Goal: Information Seeking & Learning: Learn about a topic

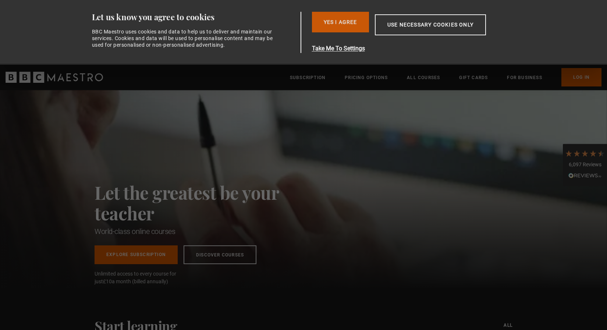
click at [344, 19] on button "Yes I Agree" at bounding box center [340, 22] width 57 height 21
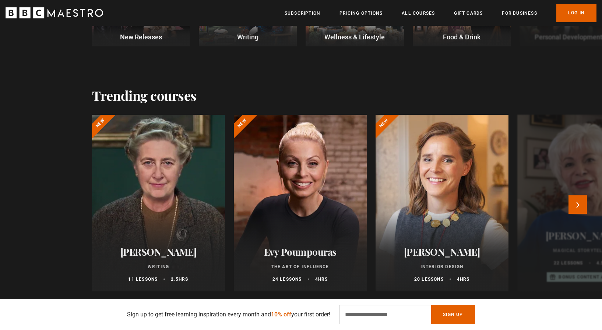
scroll to position [0, 96]
click at [576, 204] on button "Next" at bounding box center [577, 204] width 18 height 18
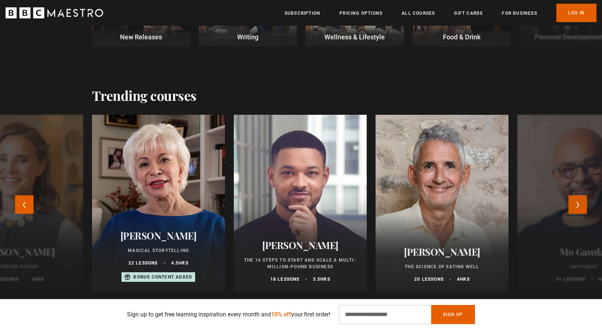
click at [576, 204] on button "Next" at bounding box center [577, 204] width 18 height 18
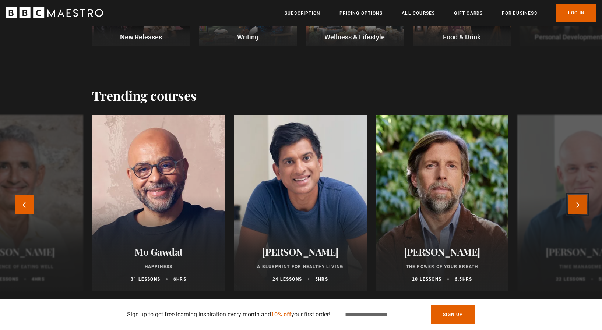
click at [576, 204] on button "Next" at bounding box center [577, 204] width 18 height 18
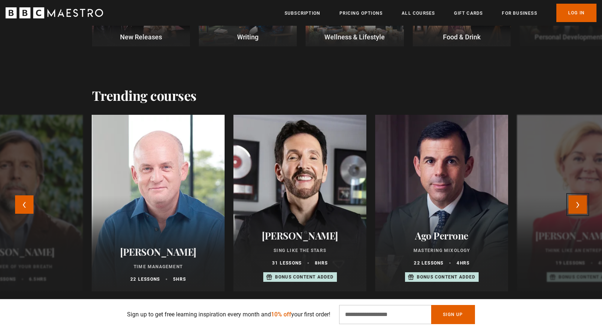
scroll to position [0, 193]
click at [576, 204] on button "Next" at bounding box center [577, 204] width 18 height 18
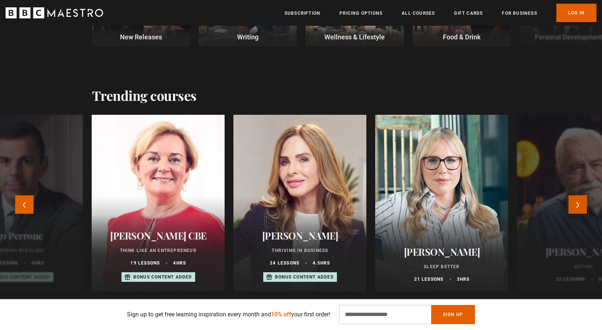
click at [576, 204] on button "Next" at bounding box center [577, 204] width 18 height 18
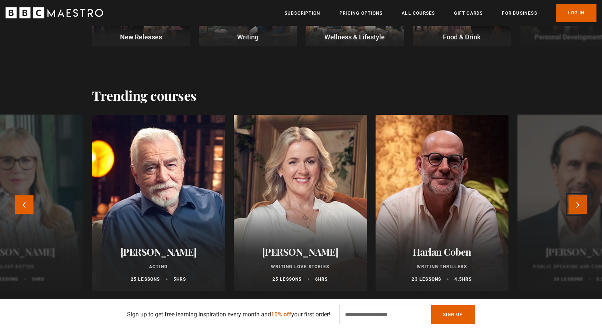
scroll to position [0, 289]
click at [576, 204] on button "Next" at bounding box center [577, 204] width 18 height 18
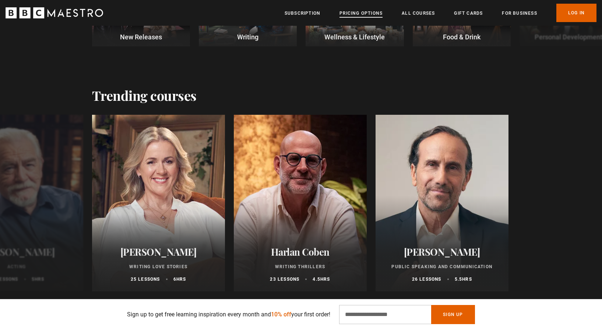
click at [362, 14] on link "Pricing Options" at bounding box center [360, 13] width 43 height 7
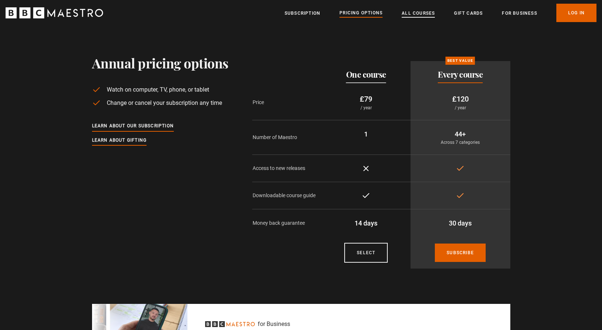
click at [425, 11] on link "All Courses" at bounding box center [417, 13] width 33 height 7
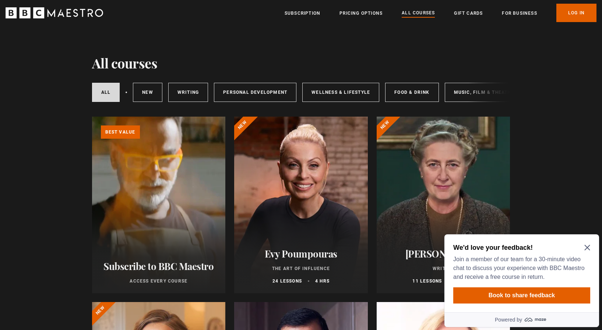
click at [478, 91] on div "All courses New courses Writing Personal Development Wellness & Lifestyle Food …" at bounding box center [301, 92] width 418 height 25
click at [447, 95] on link "Music, Film & Theatre" at bounding box center [483, 92] width 78 height 19
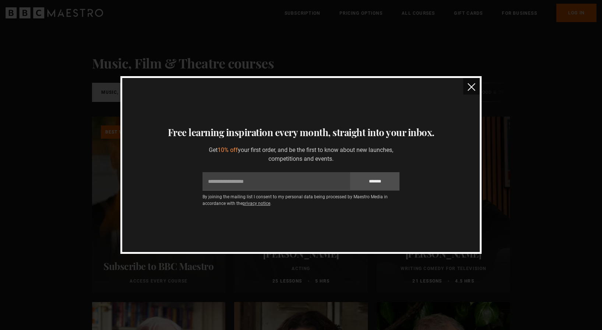
click at [472, 84] on img "close" at bounding box center [471, 87] width 8 height 8
